Goal: Task Accomplishment & Management: Manage account settings

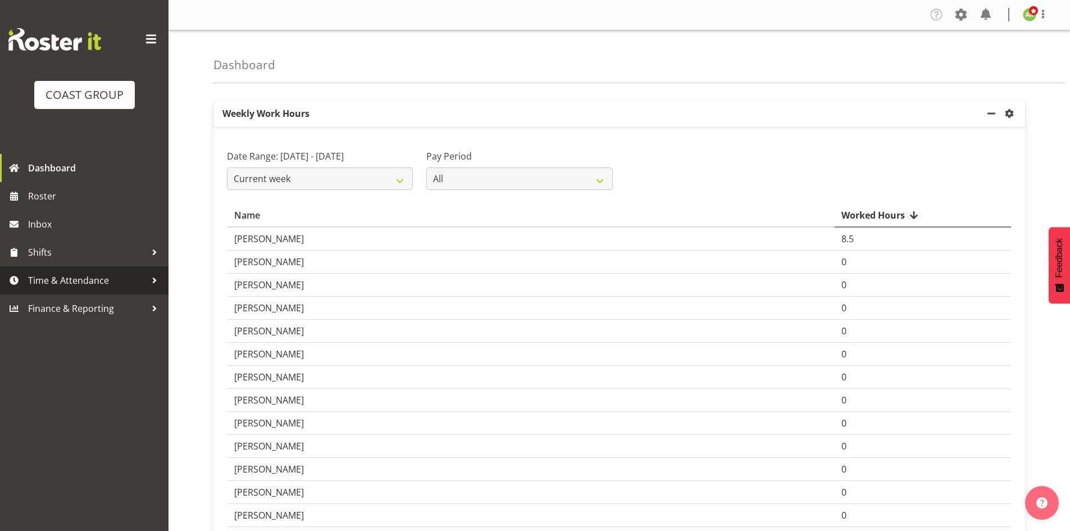
click at [75, 279] on span "Time & Attendance" at bounding box center [87, 280] width 118 height 17
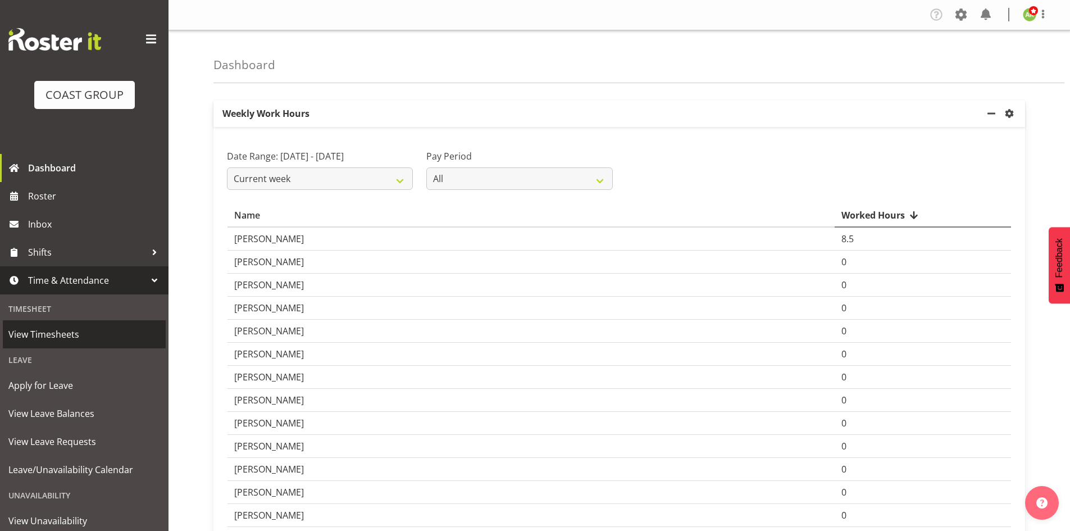
click at [60, 320] on link "View Timesheets" at bounding box center [84, 334] width 163 height 28
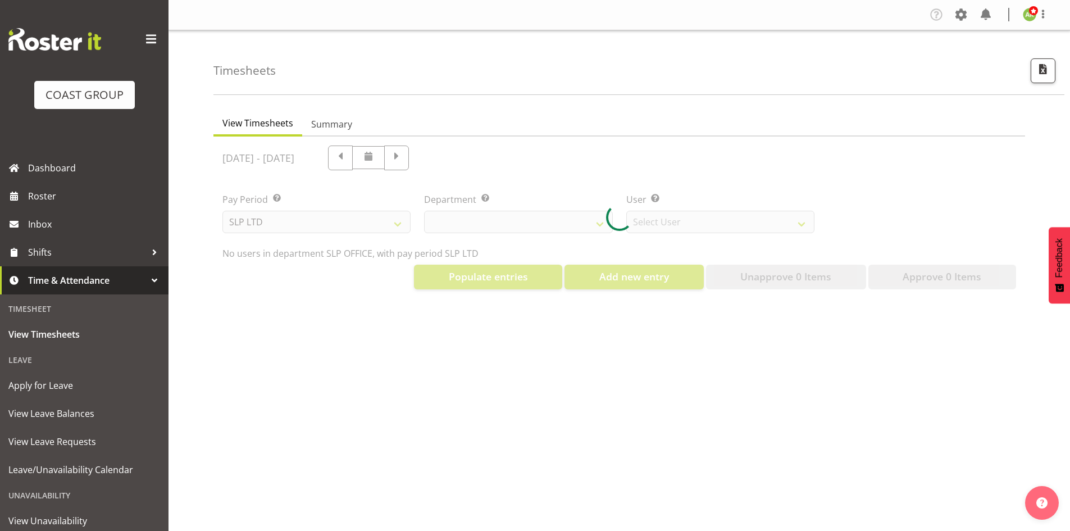
select select "25"
select select "7496"
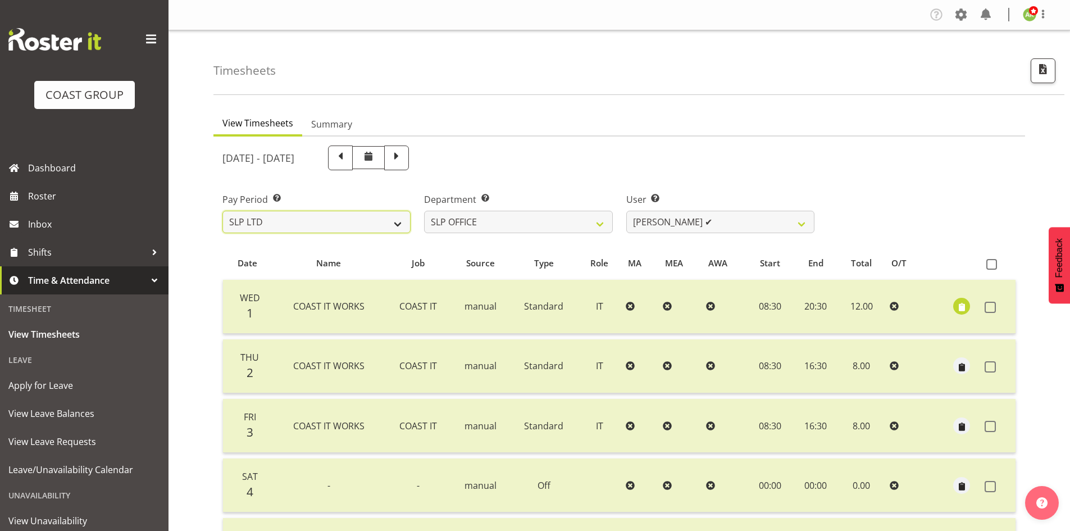
click at [370, 225] on select "SLP LTD EHS LTD DW LTD VEHICLES Carlton Events Hamilton 120 Limited Wellington …" at bounding box center [316, 222] width 188 height 22
select select "7"
click at [222, 211] on select "SLP LTD EHS LTD DW LTD VEHICLES Carlton Events Hamilton 120 Limited Wellington …" at bounding box center [316, 222] width 188 height 22
select select
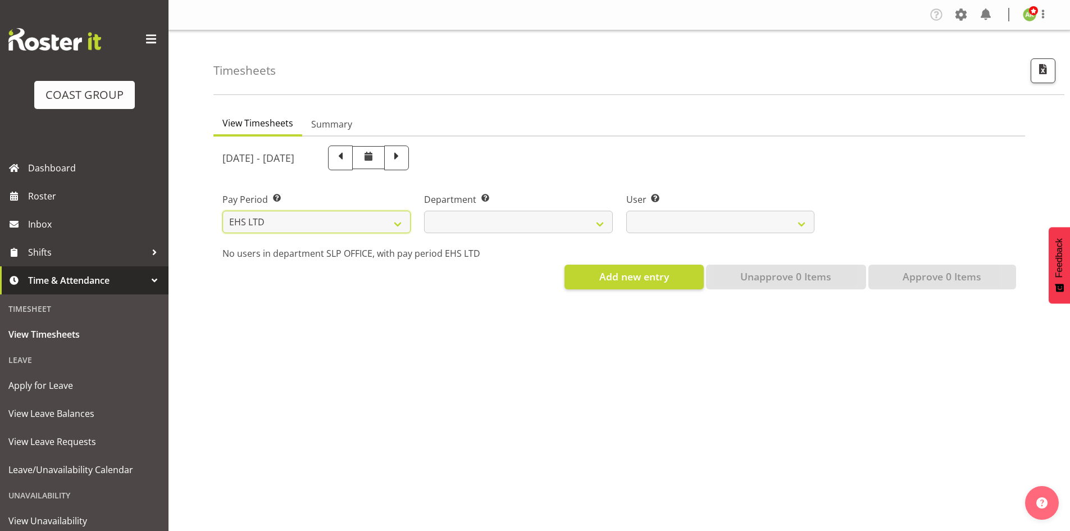
select select
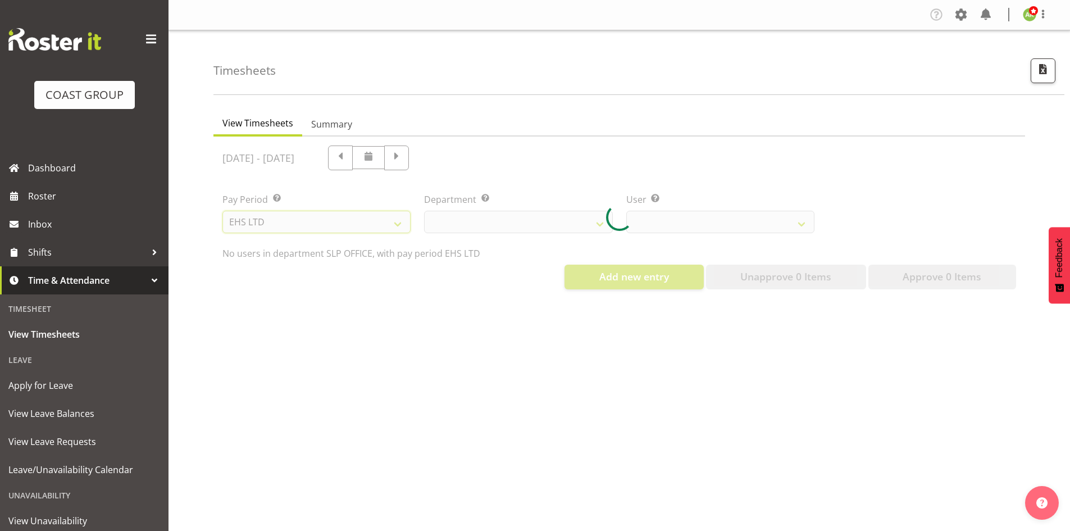
select select
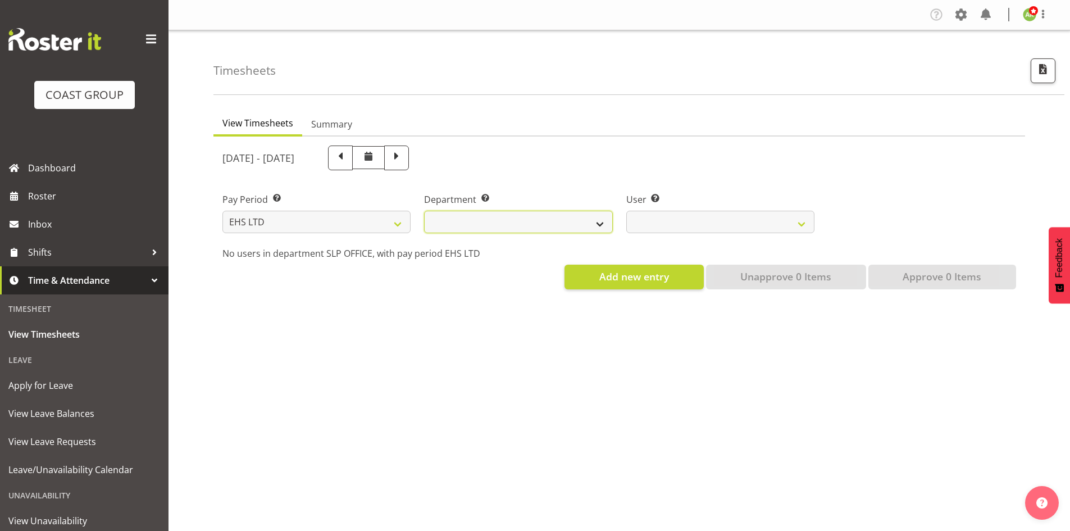
click at [595, 225] on select "EHS AKL ACCOUNTS EHS AKL CARPET EHS AKL D&B EHS AKL DESIGNER EHS AKL FURNITURE …" at bounding box center [518, 222] width 188 height 22
select select "34"
click at [424, 211] on select "EHS AKL ACCOUNTS EHS AKL CARPET EHS AKL D&B EHS AKL DESIGNER EHS AKL FURNITURE …" at bounding box center [518, 222] width 188 height 22
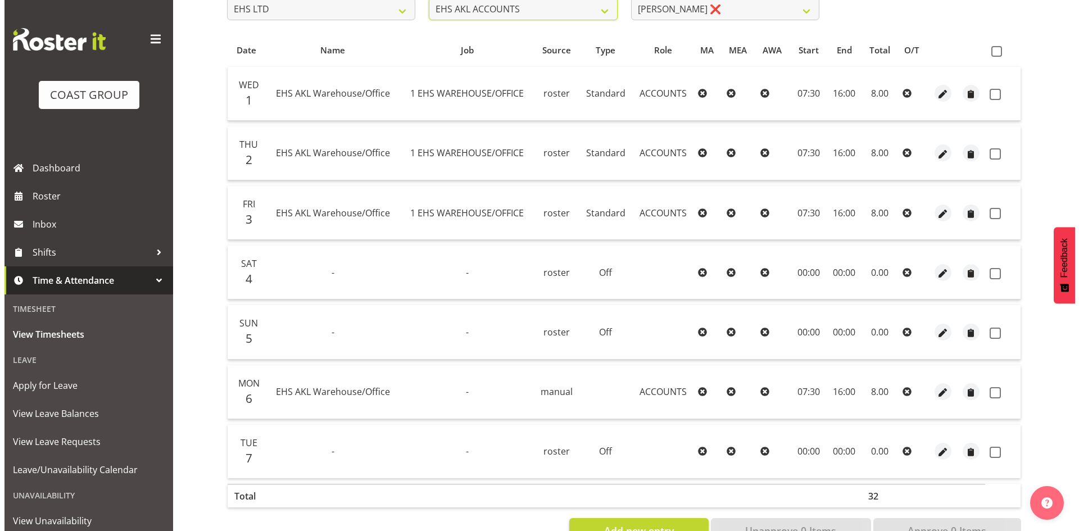
scroll to position [251, 0]
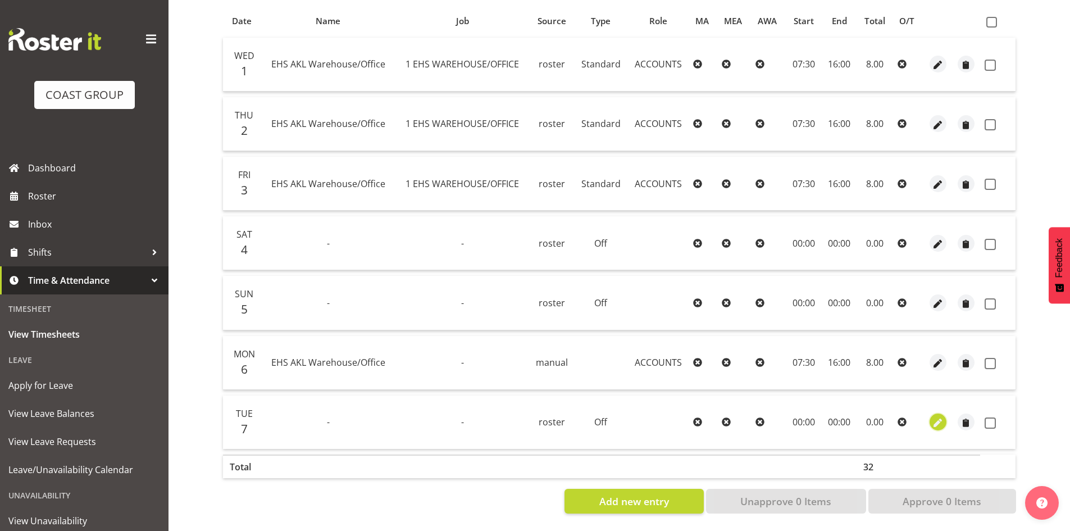
click at [935, 417] on span "button" at bounding box center [937, 423] width 13 height 13
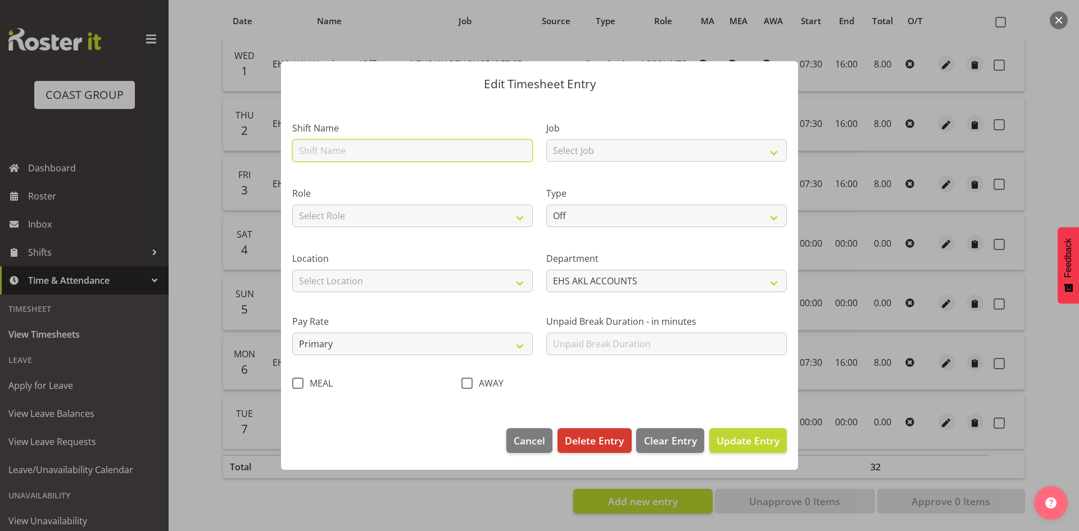
click at [424, 145] on input "text" at bounding box center [412, 150] width 240 height 22
type input "EHS AKL Warehouse/Office"
click at [414, 208] on select "Select Role ACCOUNTS" at bounding box center [412, 215] width 240 height 22
select select "204"
click at [292, 204] on select "Select Role ACCOUNTS" at bounding box center [412, 215] width 240 height 22
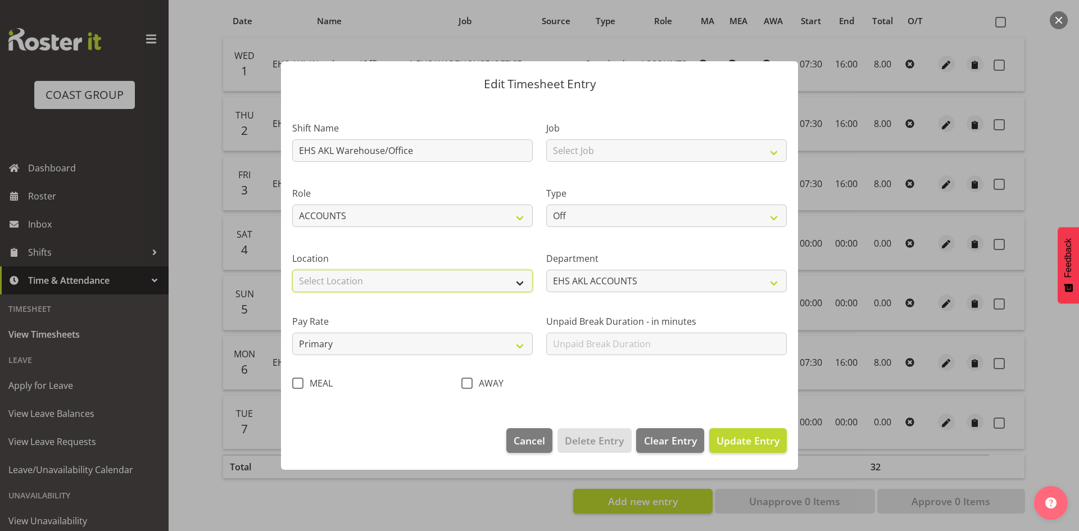
click at [383, 277] on select "Select Location CARLTON EVENTS Carlton Hamilton Carlton Wellington DW CHC DW DI…" at bounding box center [412, 281] width 240 height 22
select select "35"
click at [292, 270] on select "Select Location CARLTON EVENTS Carlton Hamilton Carlton Wellington DW CHC DW DI…" at bounding box center [412, 281] width 240 height 22
click at [624, 154] on select "Select Job 1 Carlton Events 1 Carlton Hamilton 1 Carlton Wellington 1 EHS WAREH…" at bounding box center [666, 150] width 240 height 22
select select "69"
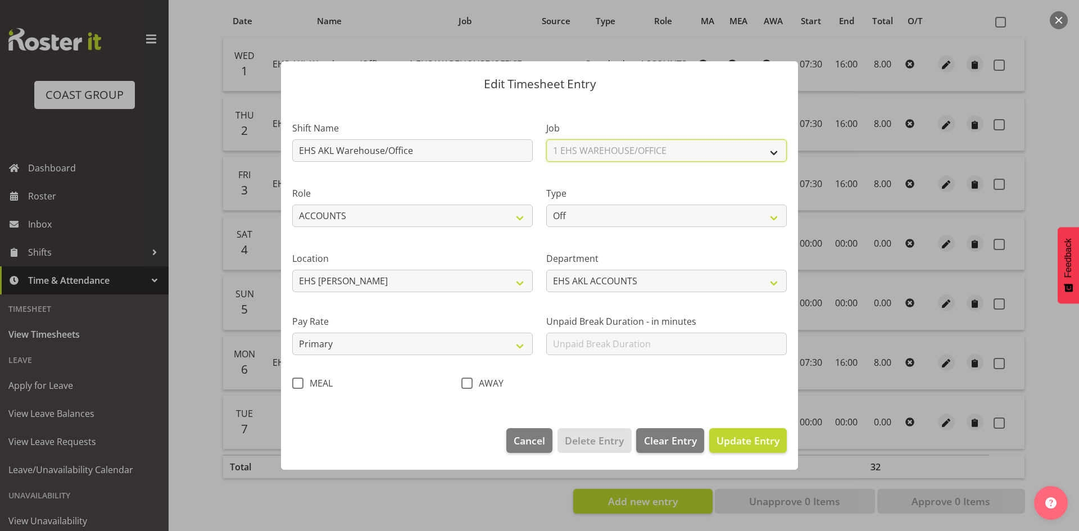
click at [546, 139] on select "Select Job 1 Carlton Events 1 Carlton Hamilton 1 Carlton Wellington 1 EHS WAREH…" at bounding box center [666, 150] width 240 height 22
click at [620, 224] on select "Off Standard Public Holiday Public Holiday (Worked) Day In Lieu Annual Leave Si…" at bounding box center [666, 215] width 240 height 22
select select "Standard"
click at [546, 204] on select "Off Standard Public Holiday Public Holiday (Worked) Day In Lieu Annual Leave Si…" at bounding box center [666, 215] width 240 height 22
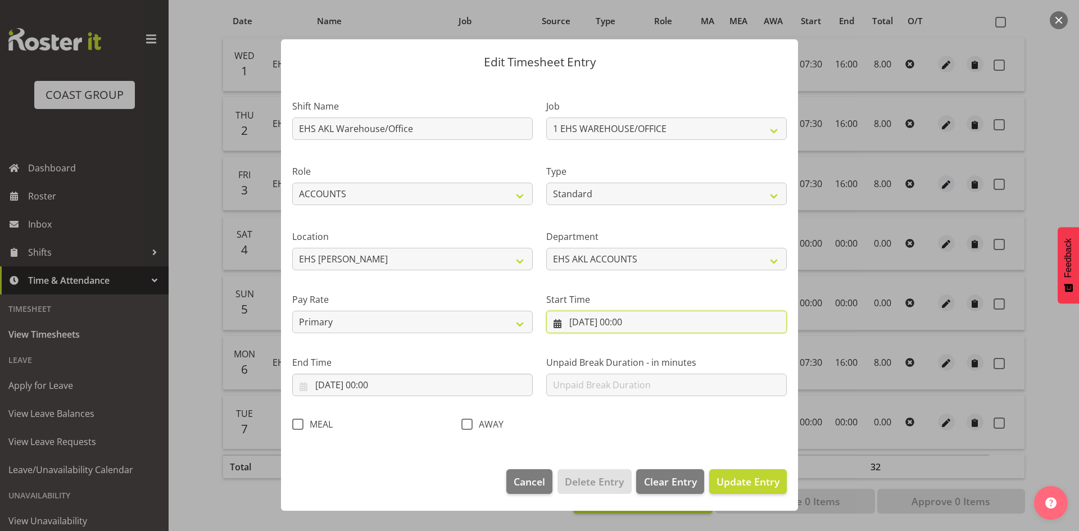
click at [615, 321] on input "07/10/2025, 00:00" at bounding box center [666, 322] width 240 height 22
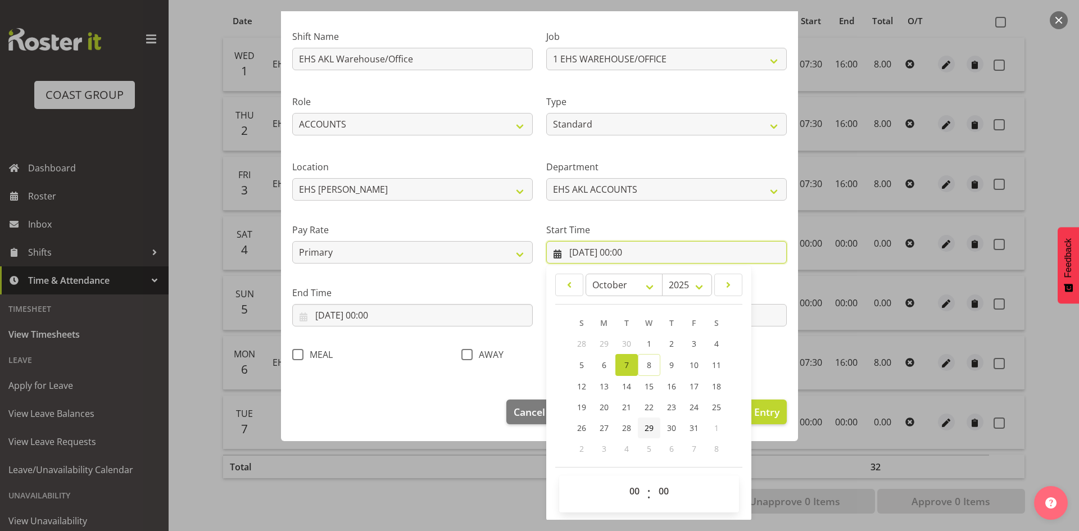
scroll to position [70, 0]
click at [635, 484] on select "00 01 02 03 04 05 06 07 08 09 10 11 12 13 14 15 16 17 18 19 20 21 22 23" at bounding box center [635, 490] width 25 height 22
select select "7"
click at [623, 479] on select "00 01 02 03 04 05 06 07 08 09 10 11 12 13 14 15 16 17 18 19 20 21 22 23" at bounding box center [635, 490] width 25 height 22
type input "07/10/2025, 07:00"
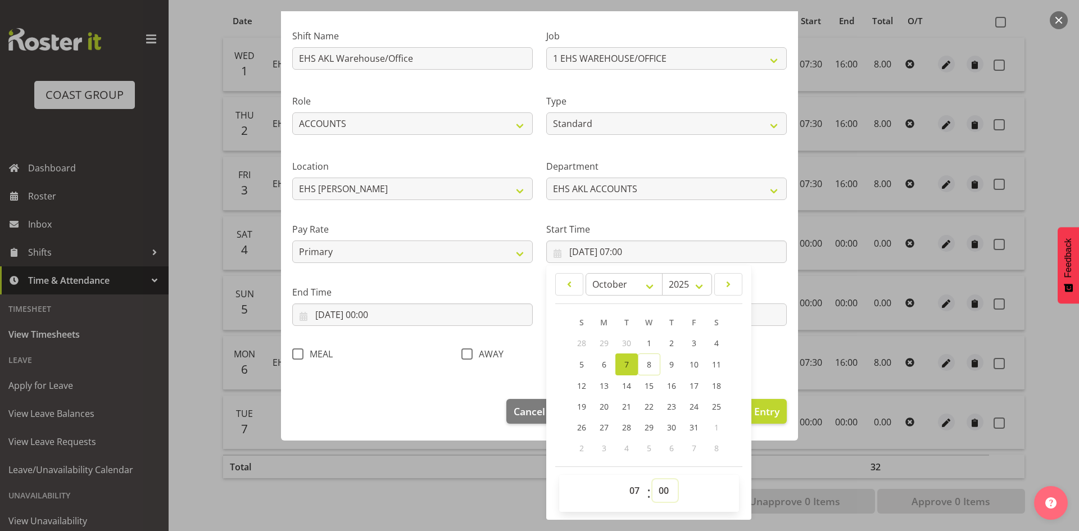
click at [657, 492] on select "00 01 02 03 04 05 06 07 08 09 10 11 12 13 14 15 16 17 18 19 20 21 22 23 24 25 2…" at bounding box center [664, 490] width 25 height 22
select select "30"
click at [652, 479] on select "00 01 02 03 04 05 06 07 08 09 10 11 12 13 14 15 16 17 18 19 20 21 22 23 24 25 2…" at bounding box center [664, 490] width 25 height 22
type input "07/10/2025, 07:30"
click at [383, 321] on input "07/10/2025, 00:00" at bounding box center [412, 314] width 240 height 22
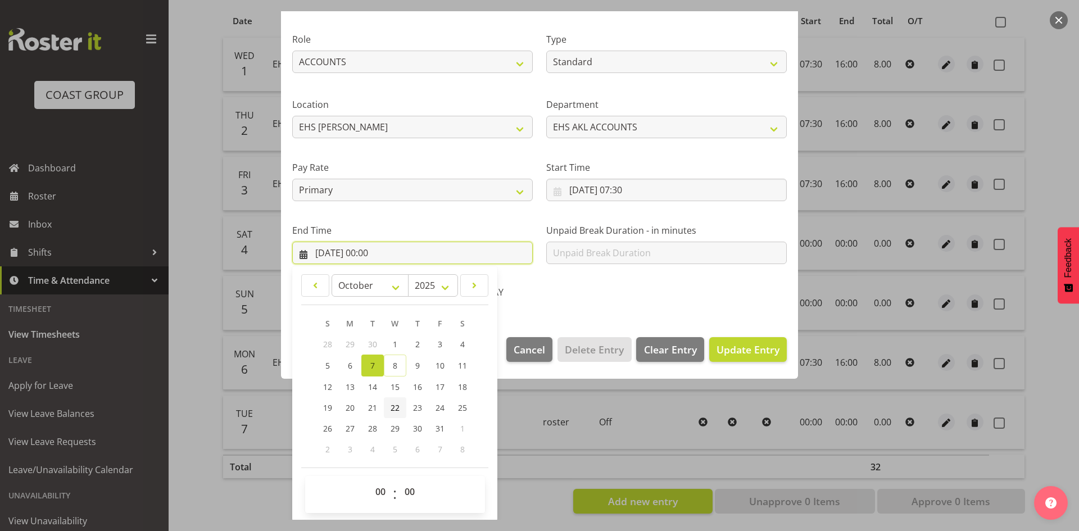
scroll to position [133, 0]
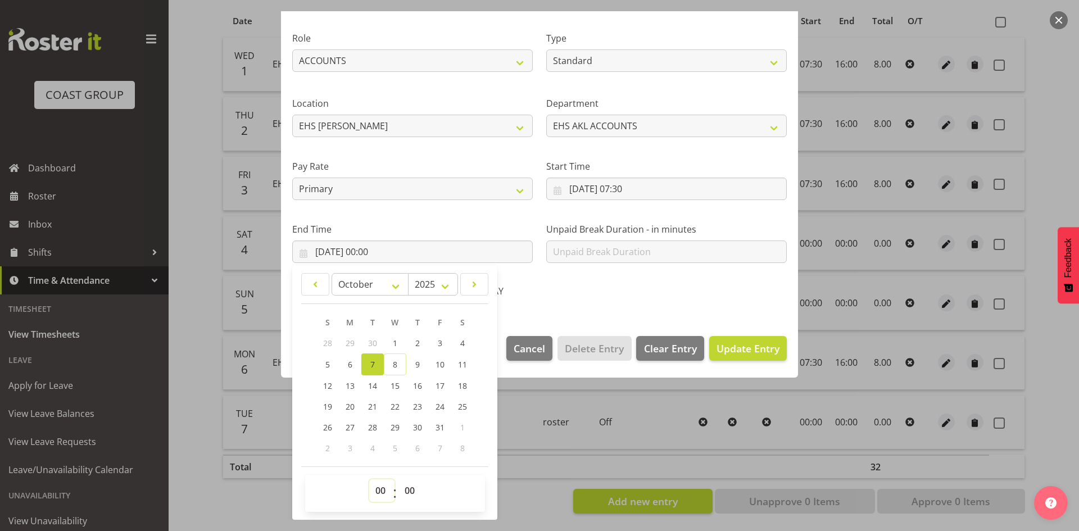
click at [388, 490] on select "00 01 02 03 04 05 06 07 08 09 10 11 12 13 14 15 16 17 18 19 20 21 22 23" at bounding box center [381, 490] width 25 height 22
select select "16"
click at [369, 479] on select "00 01 02 03 04 05 06 07 08 09 10 11 12 13 14 15 16 17 18 19 20 21 22 23" at bounding box center [381, 490] width 25 height 22
type input "07/10/2025, 16:00"
click at [746, 349] on span "Update Entry" at bounding box center [747, 348] width 63 height 13
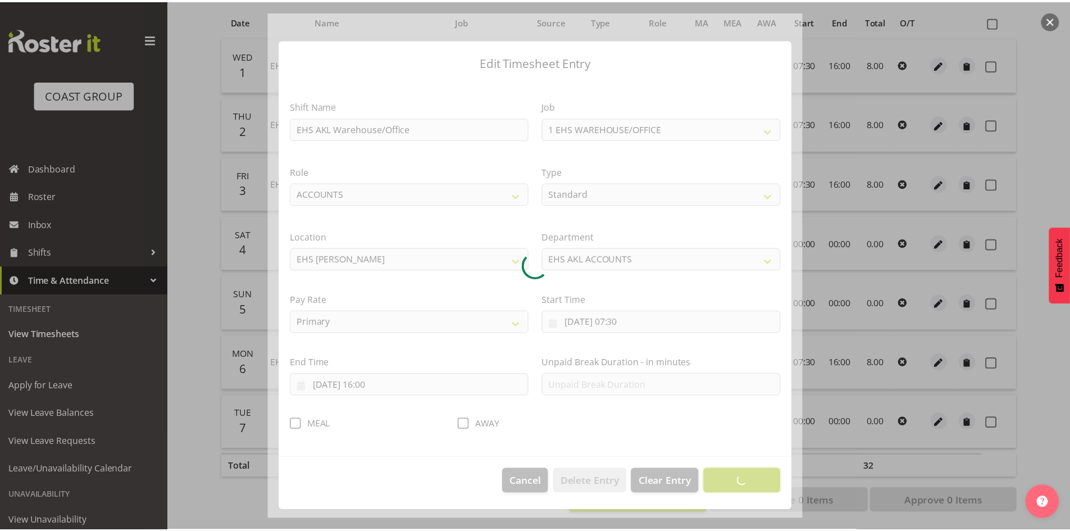
scroll to position [0, 0]
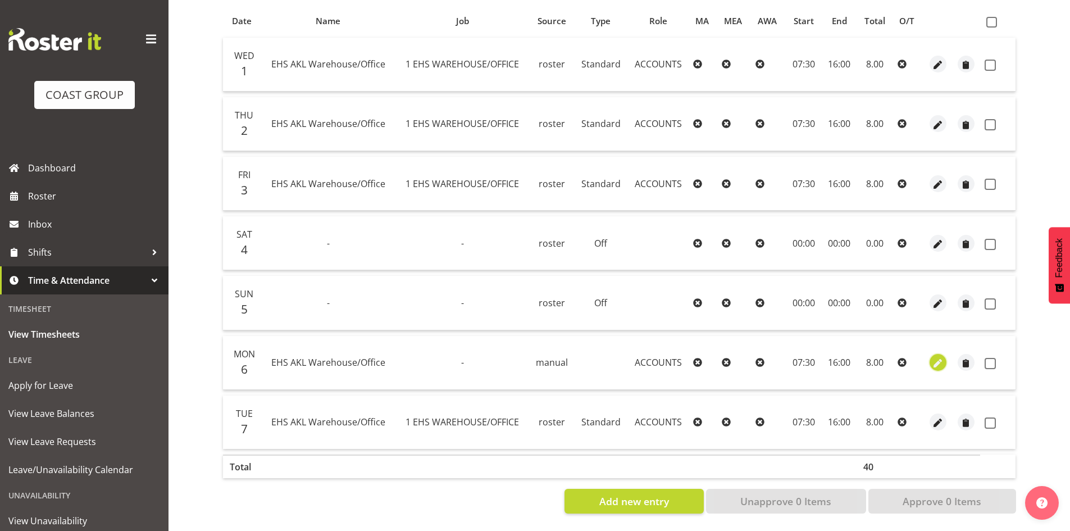
click at [938, 359] on span "button" at bounding box center [937, 363] width 13 height 13
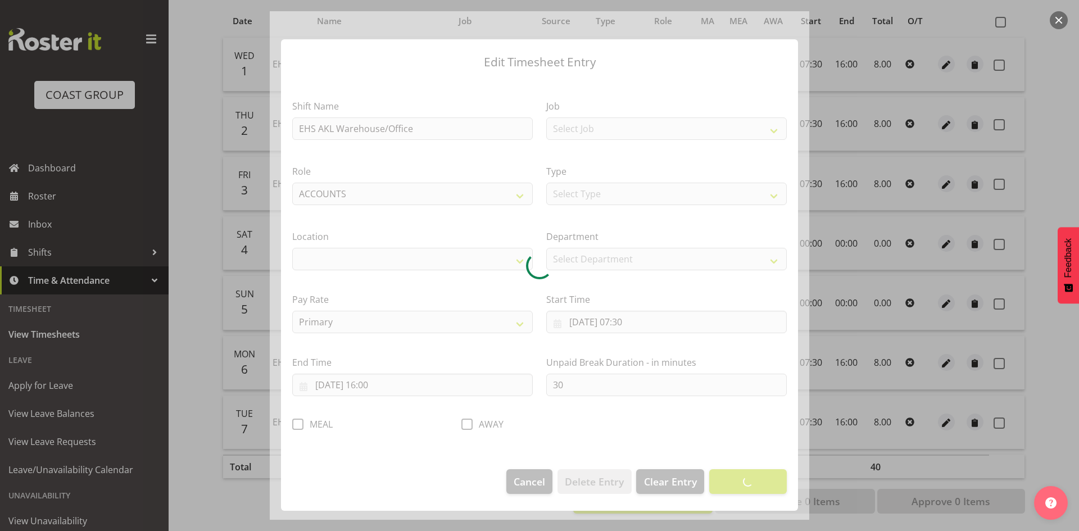
select select "35"
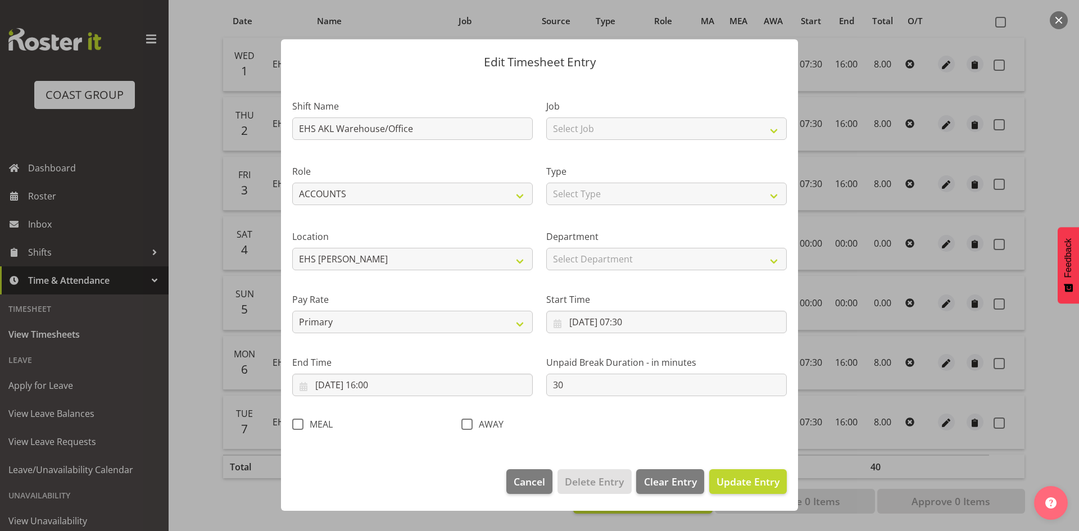
click at [887, 436] on div at bounding box center [539, 265] width 1079 height 531
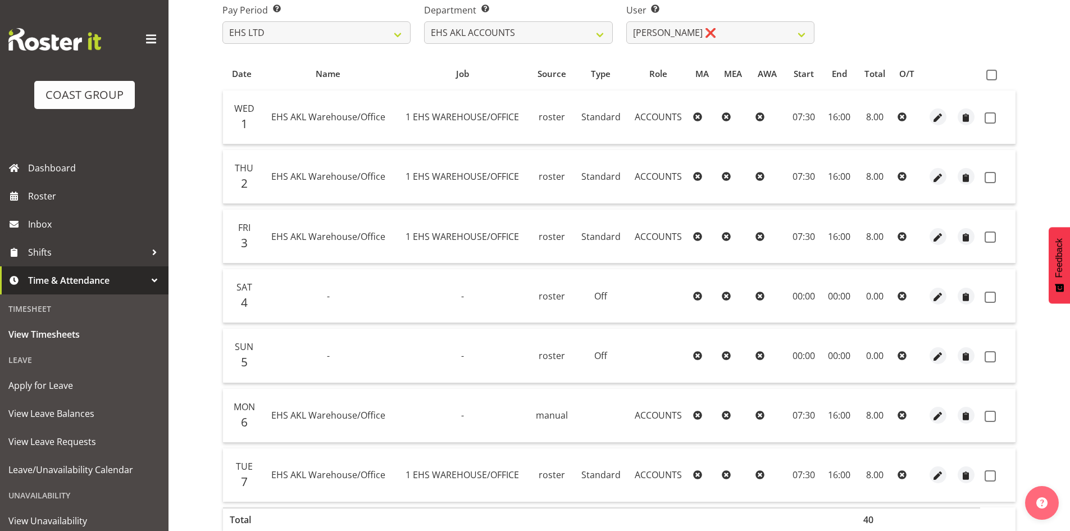
scroll to position [251, 0]
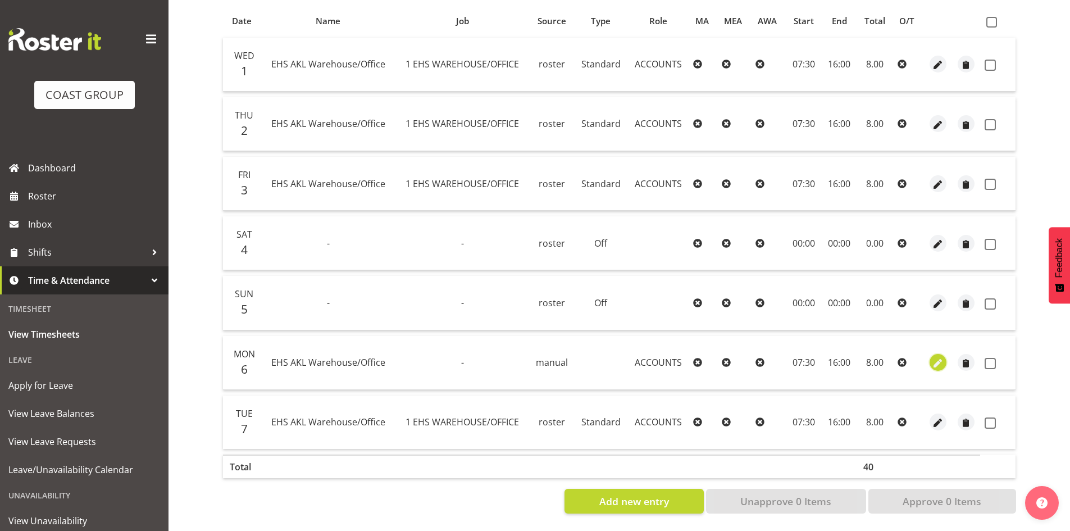
click at [938, 357] on span "button" at bounding box center [937, 363] width 13 height 13
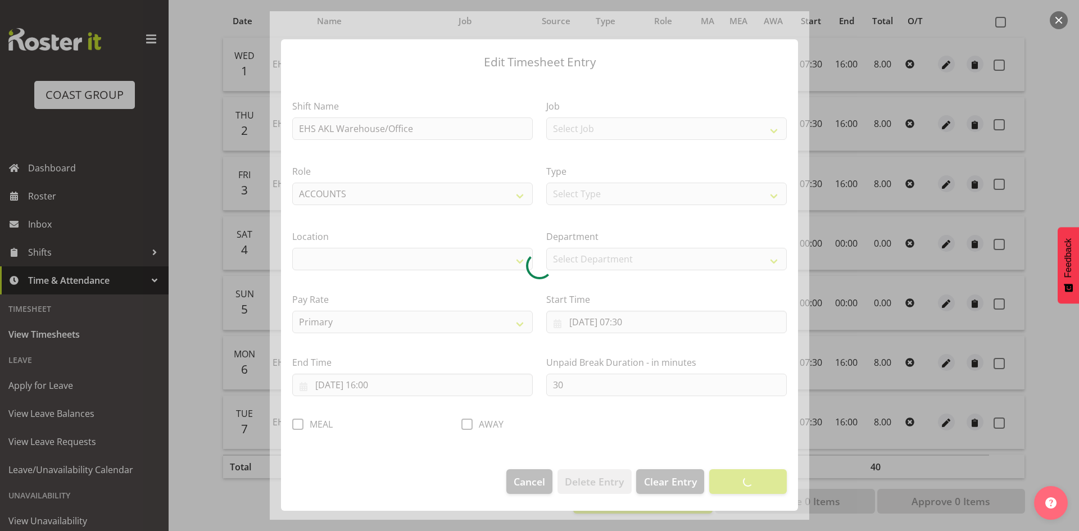
select select "35"
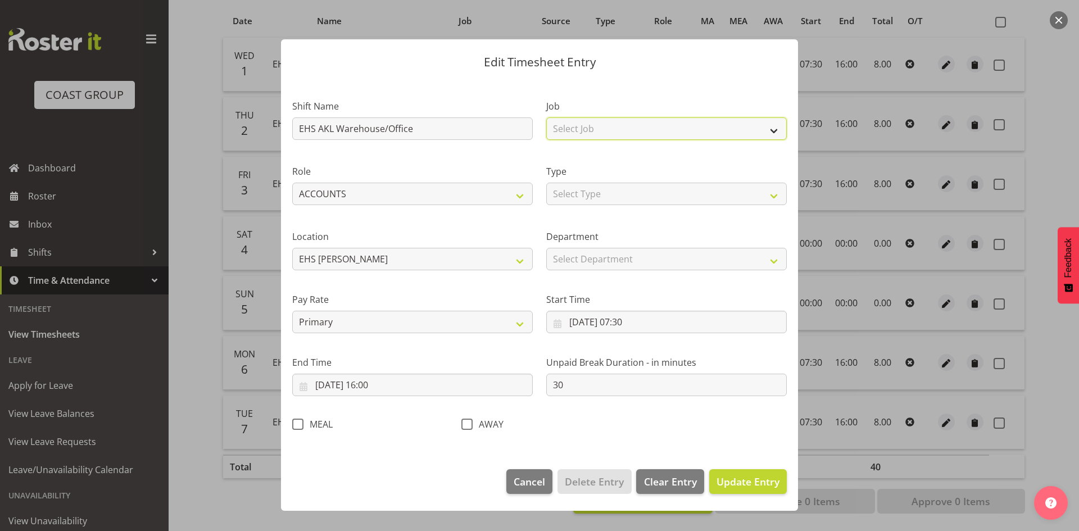
click at [660, 121] on select "Select Job 1 Carlton Events 1 Carlton Hamilton 1 Carlton Wellington 1 EHS WAREH…" at bounding box center [666, 128] width 240 height 22
select select "69"
click at [546, 117] on select "Select Job 1 Carlton Events 1 Carlton Hamilton 1 Carlton Wellington 1 EHS WAREH…" at bounding box center [666, 128] width 240 height 22
click at [640, 188] on select "Select Type Off Standard Public Holiday Public Holiday (Worked) Day In Lieu Ann…" at bounding box center [666, 194] width 240 height 22
select select "Standard"
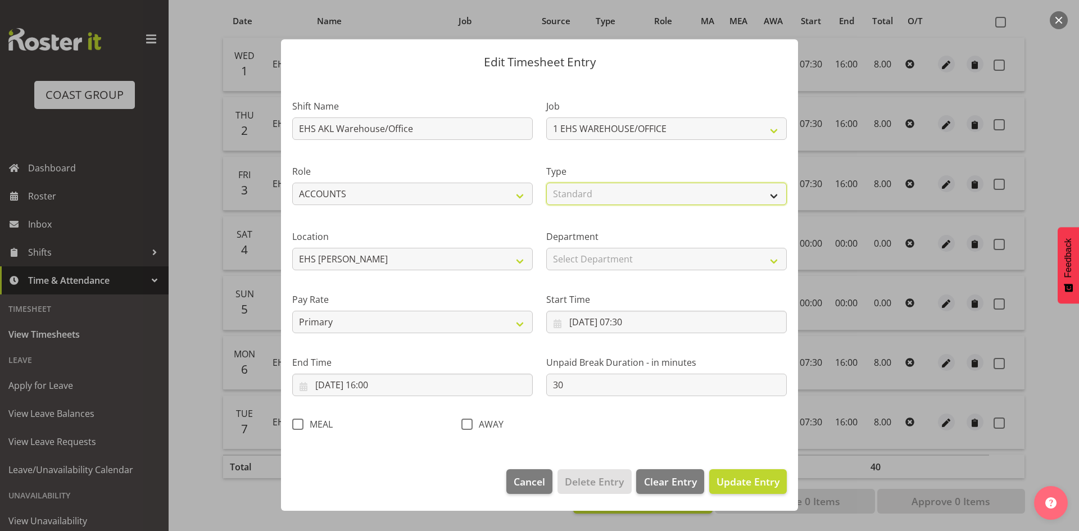
click at [546, 183] on select "Select Type Off Standard Public Holiday Public Holiday (Worked) Day In Lieu Ann…" at bounding box center [666, 194] width 240 height 22
click at [630, 260] on select "Select Department EHS AKL ACCOUNTS DW CHC PRODUCTION DW CHC DESIGN DW CHC DW CH…" at bounding box center [666, 259] width 240 height 22
select select "34"
click at [546, 248] on select "Select Department EHS AKL ACCOUNTS DW CHC PRODUCTION DW CHC DESIGN DW CHC DW CH…" at bounding box center [666, 259] width 240 height 22
click at [474, 326] on select "Primary Secondary Tertiary Fourth Fifth" at bounding box center [412, 322] width 240 height 22
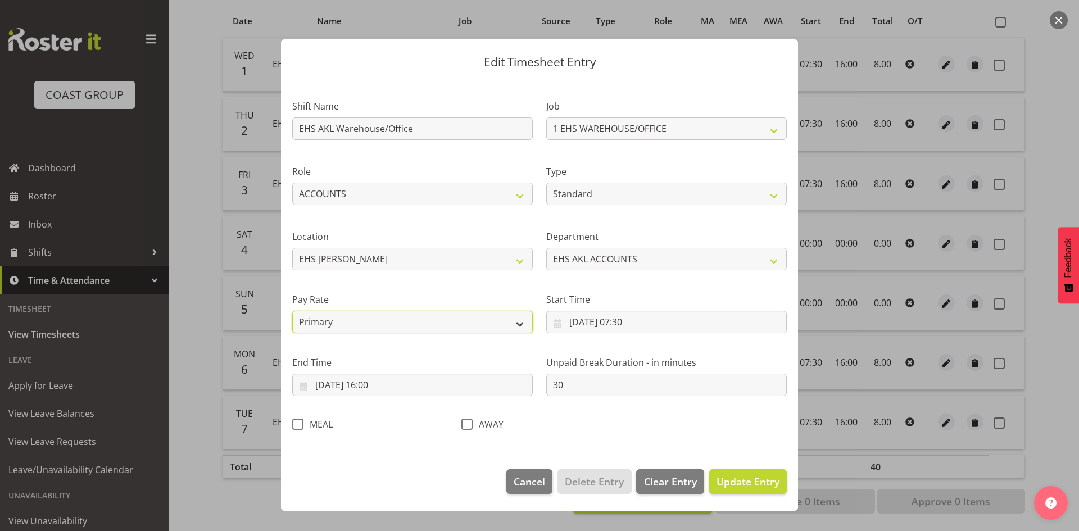
click at [474, 326] on select "Primary Secondary Tertiary Fourth Fifth" at bounding box center [412, 322] width 240 height 22
click at [750, 483] on span "Update Entry" at bounding box center [747, 481] width 63 height 13
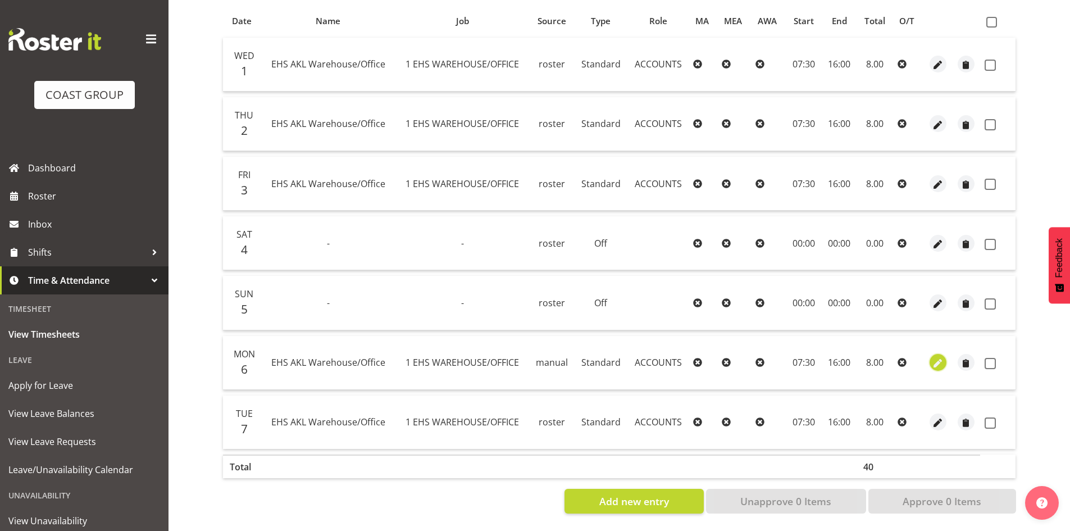
click at [942, 357] on span "button" at bounding box center [937, 363] width 13 height 13
select select "Standard"
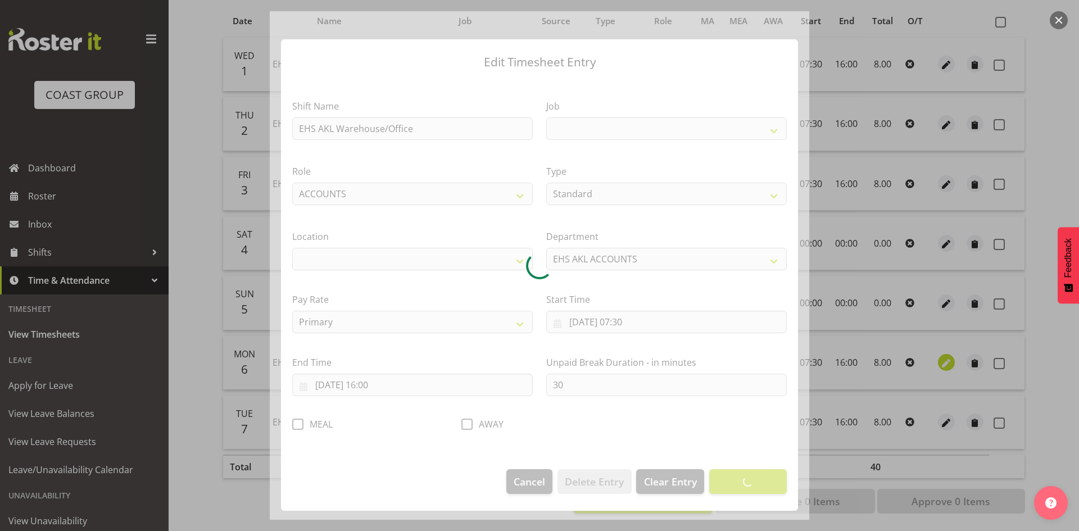
select select
select select "69"
select select "35"
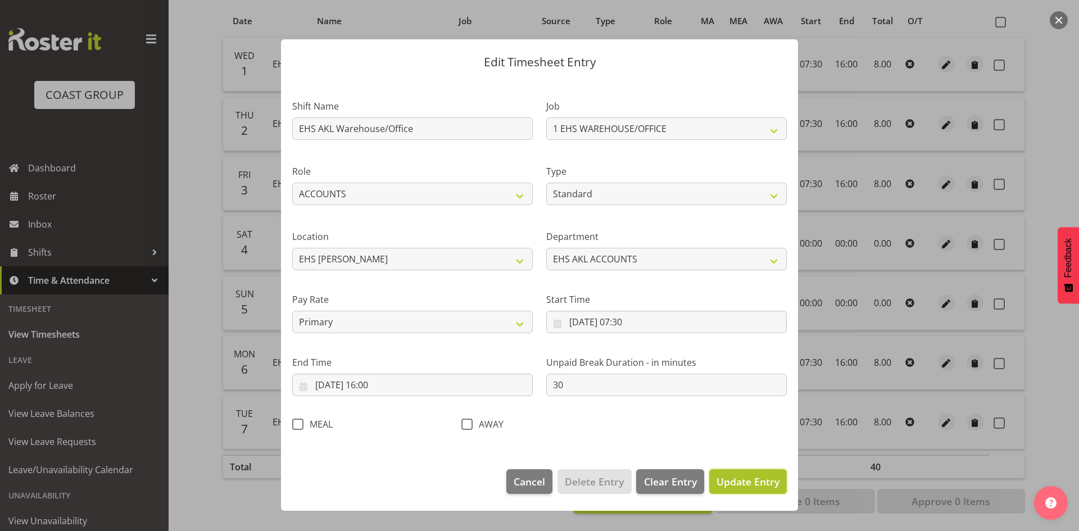
click at [726, 480] on span "Update Entry" at bounding box center [747, 481] width 63 height 13
